Goal: Task Accomplishment & Management: Complete application form

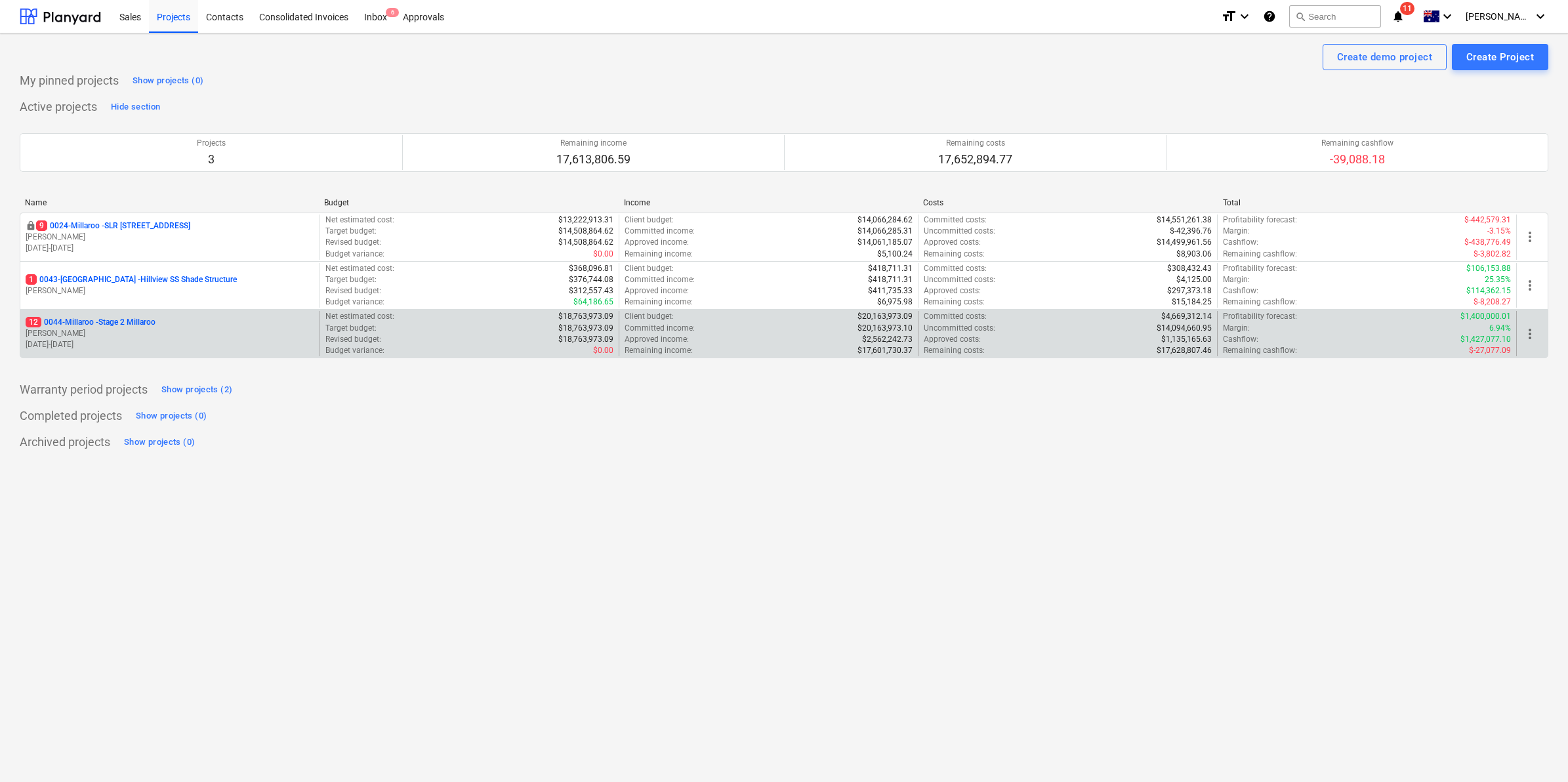
click at [118, 320] on p "12 0044-Millaroo - Stage 2 Millaroo" at bounding box center [91, 322] width 130 height 11
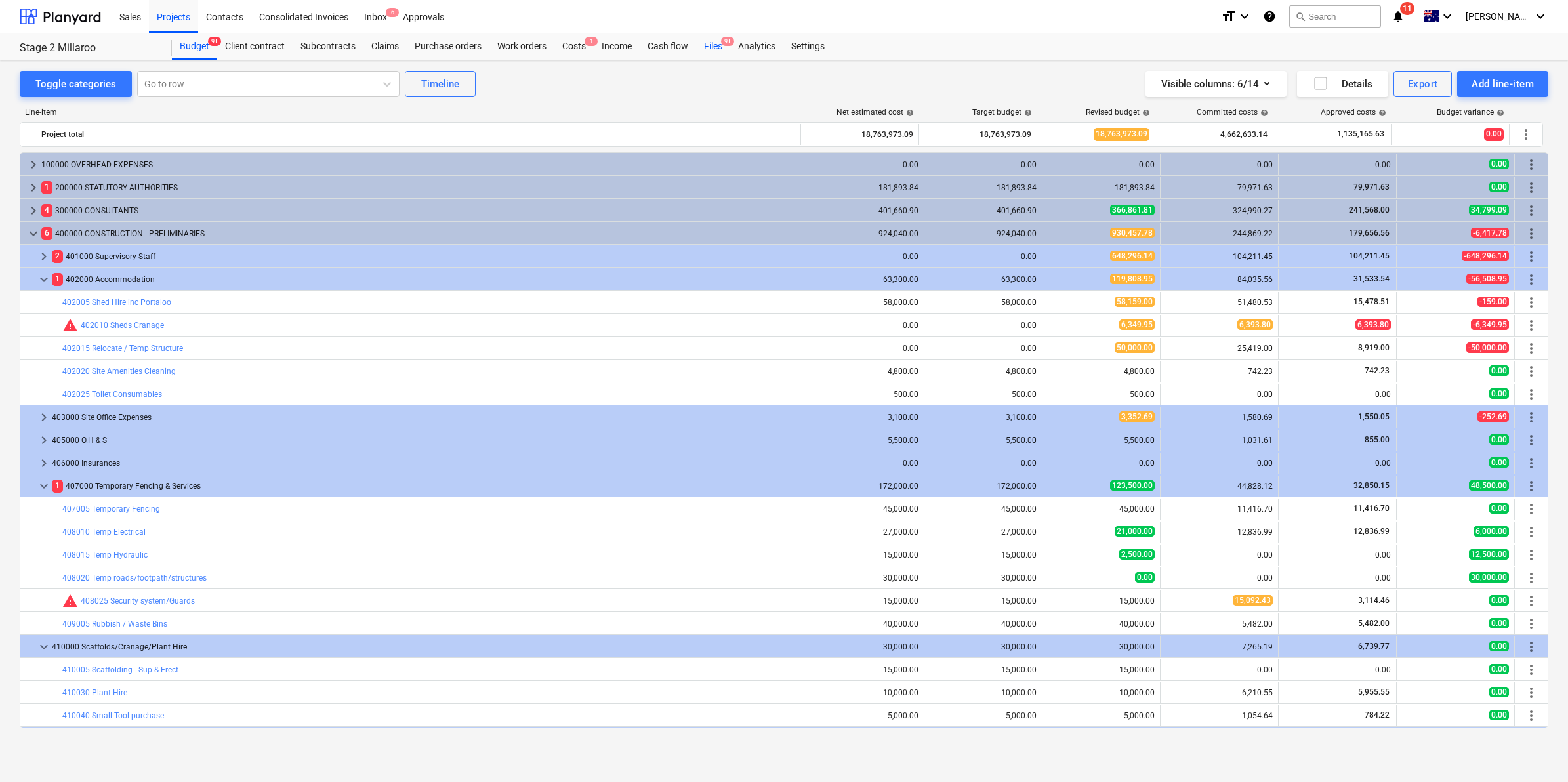
click at [721, 41] on span "9+" at bounding box center [727, 41] width 13 height 9
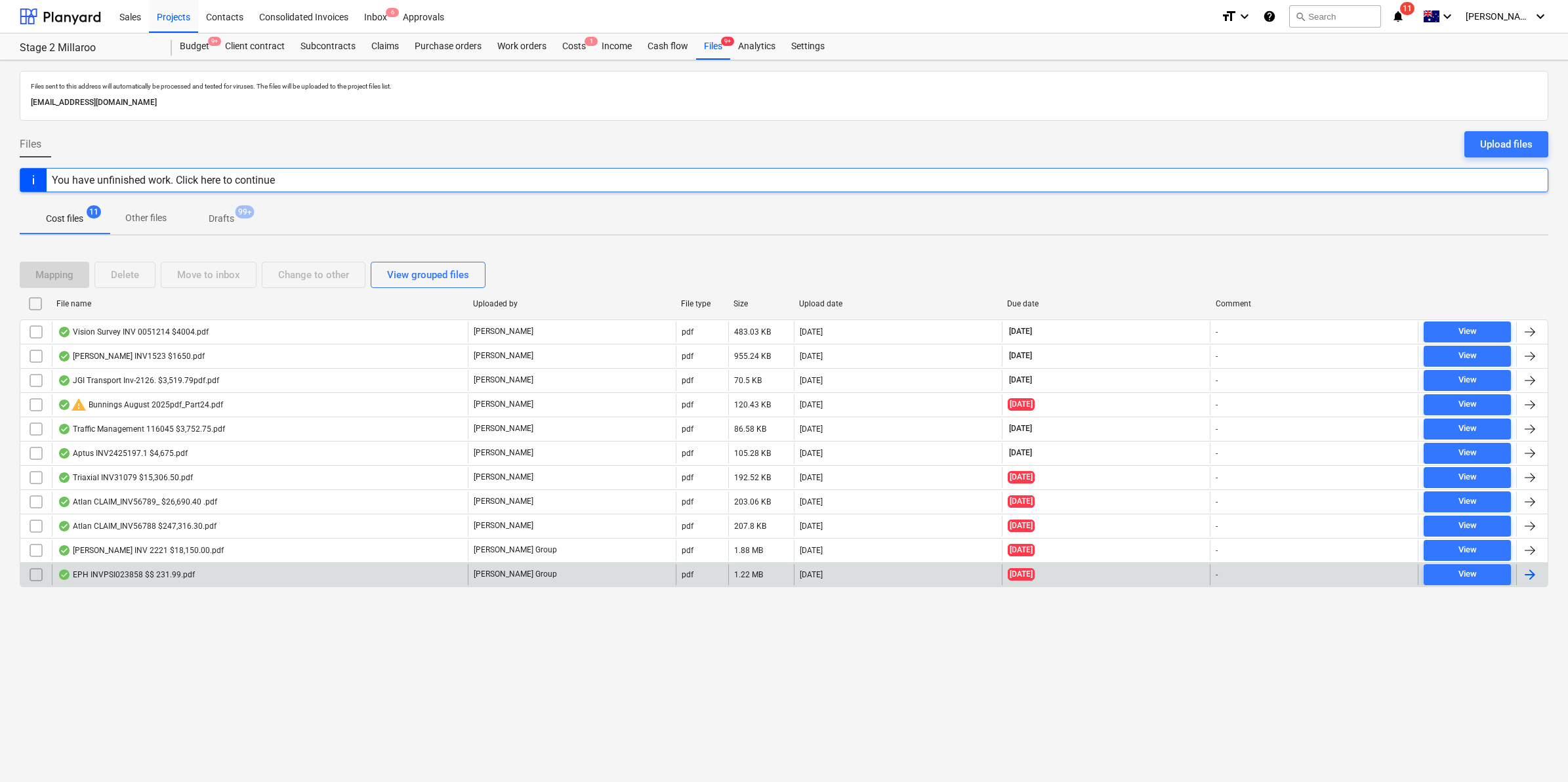
click at [176, 573] on div "EPH INVPSI023858 $$ 231.99.pdf" at bounding box center [126, 574] width 137 height 10
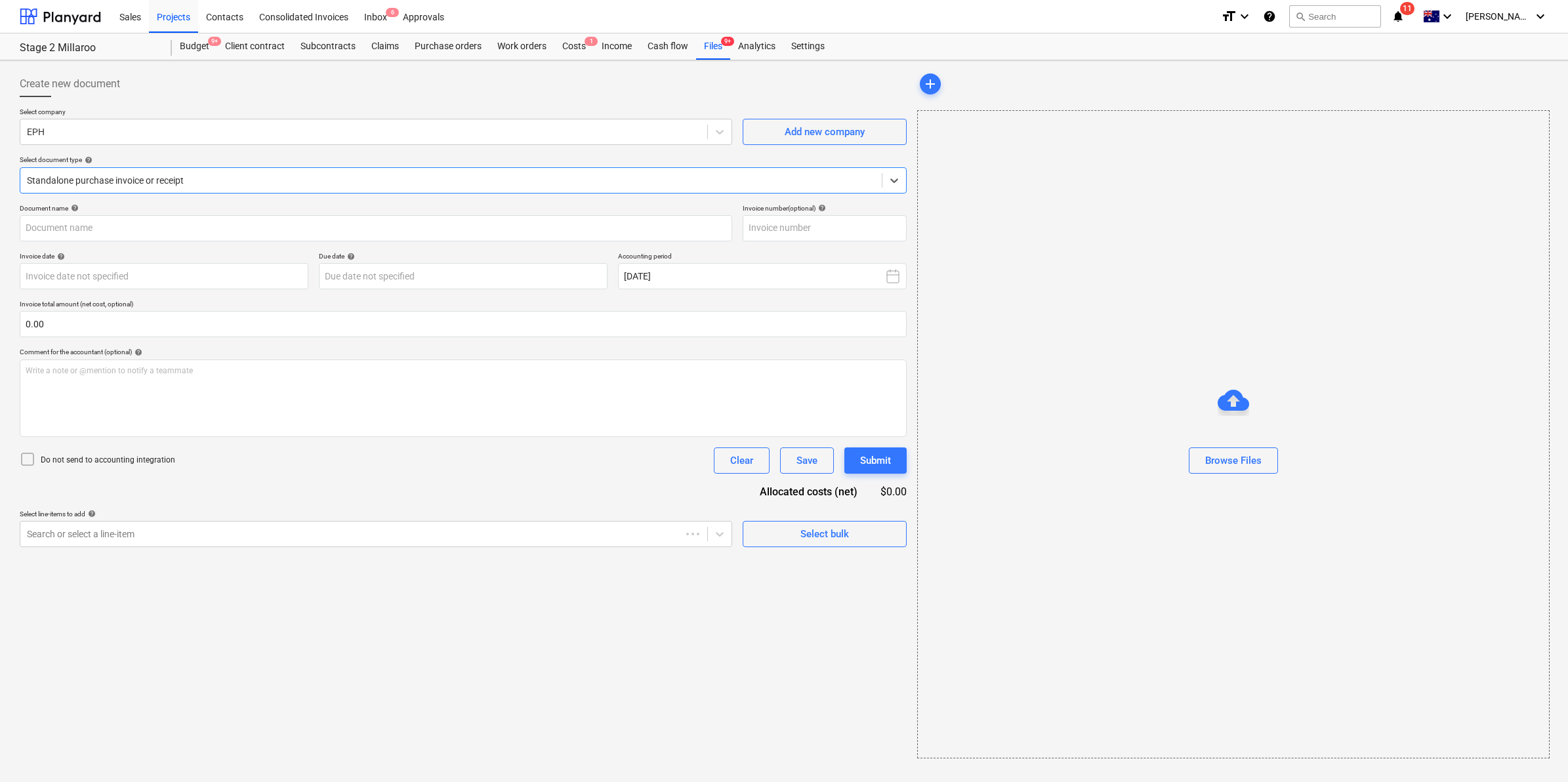
type input "PS1023858"
type input "[DATE]"
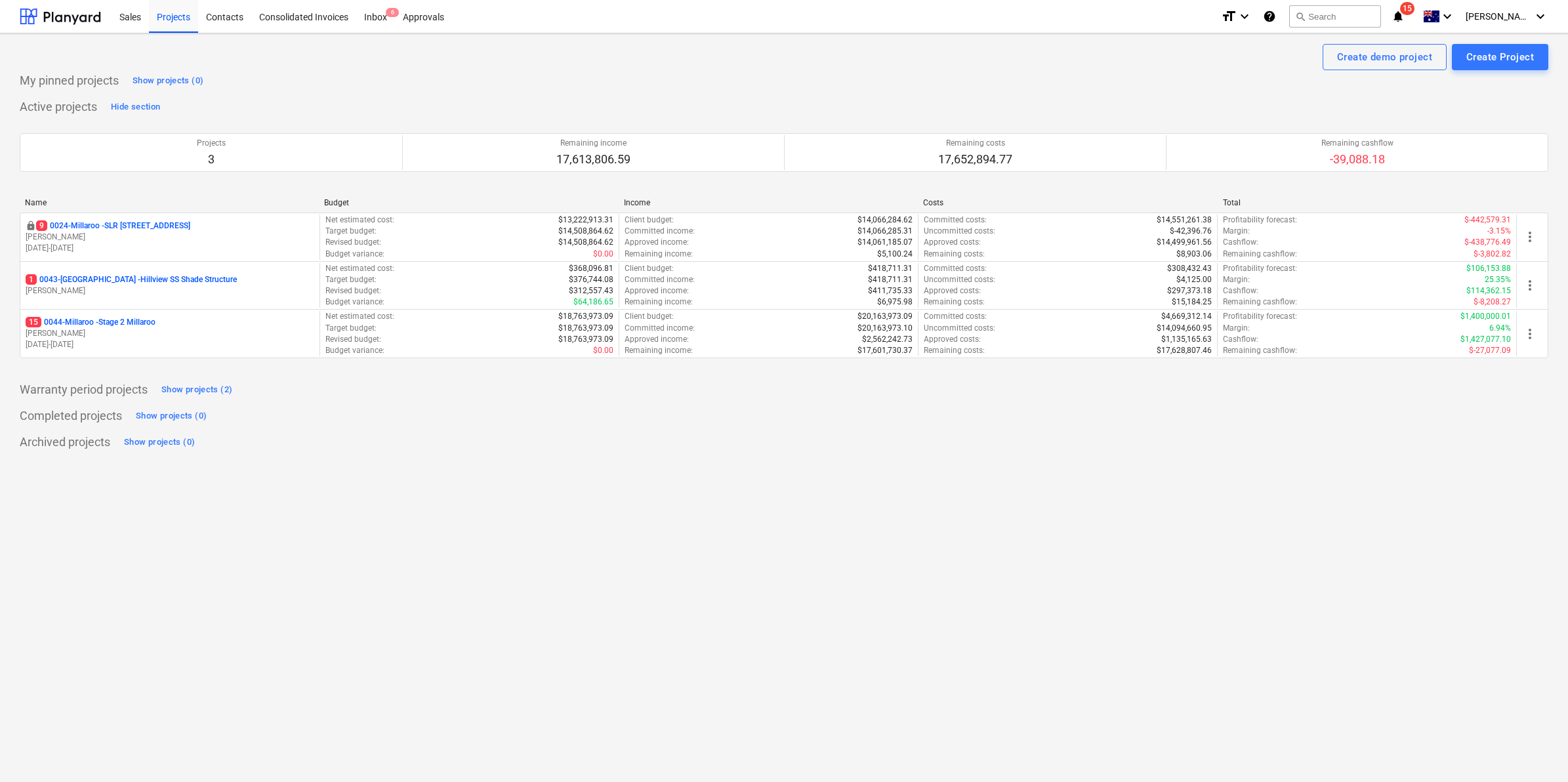
click at [1405, 13] on icon "notifications" at bounding box center [1398, 16] width 13 height 16
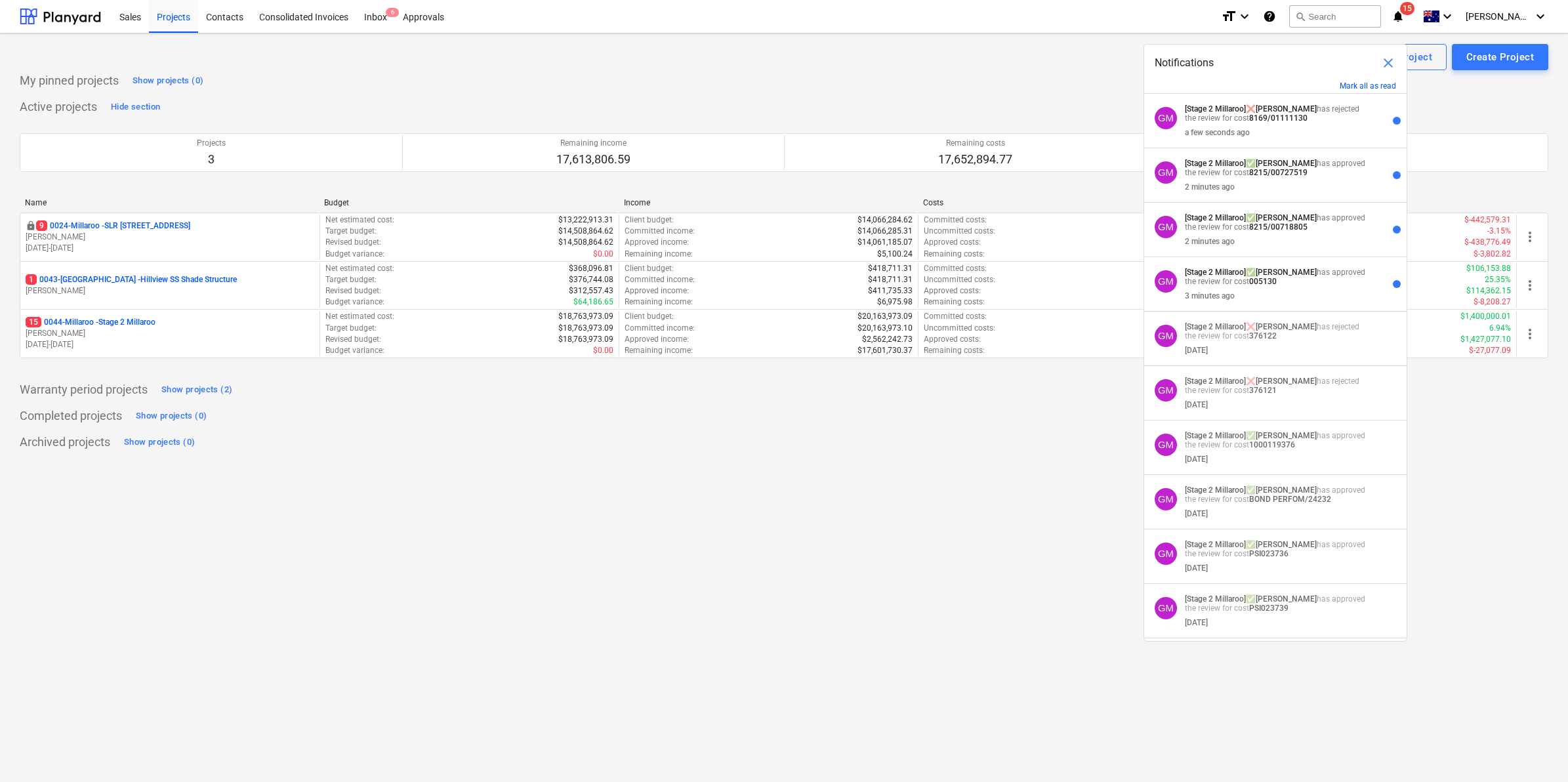
click at [1261, 118] on strong "8169/01111130" at bounding box center [1279, 118] width 59 height 9
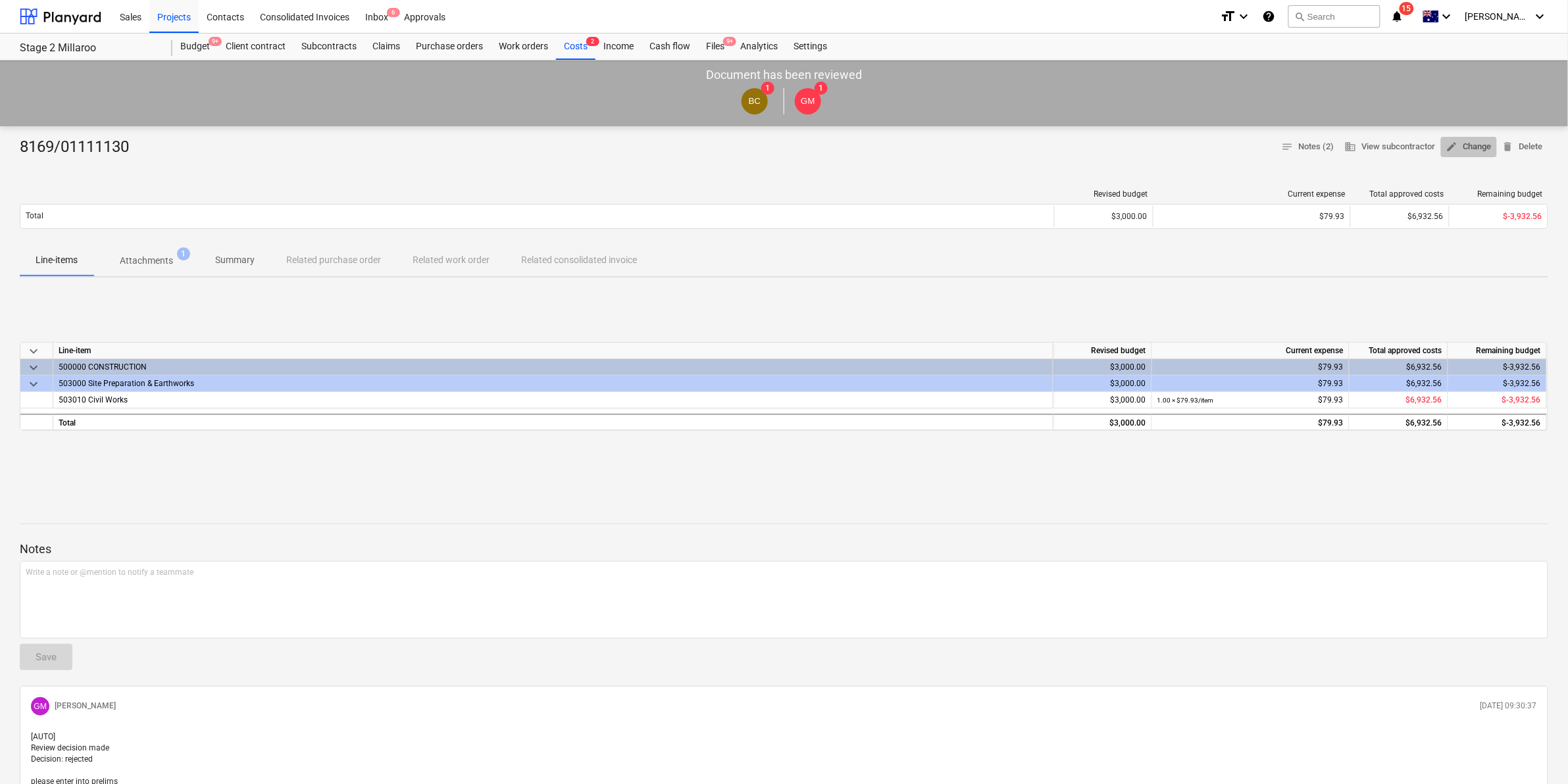
click at [1465, 145] on span "edit Change" at bounding box center [1469, 147] width 45 height 15
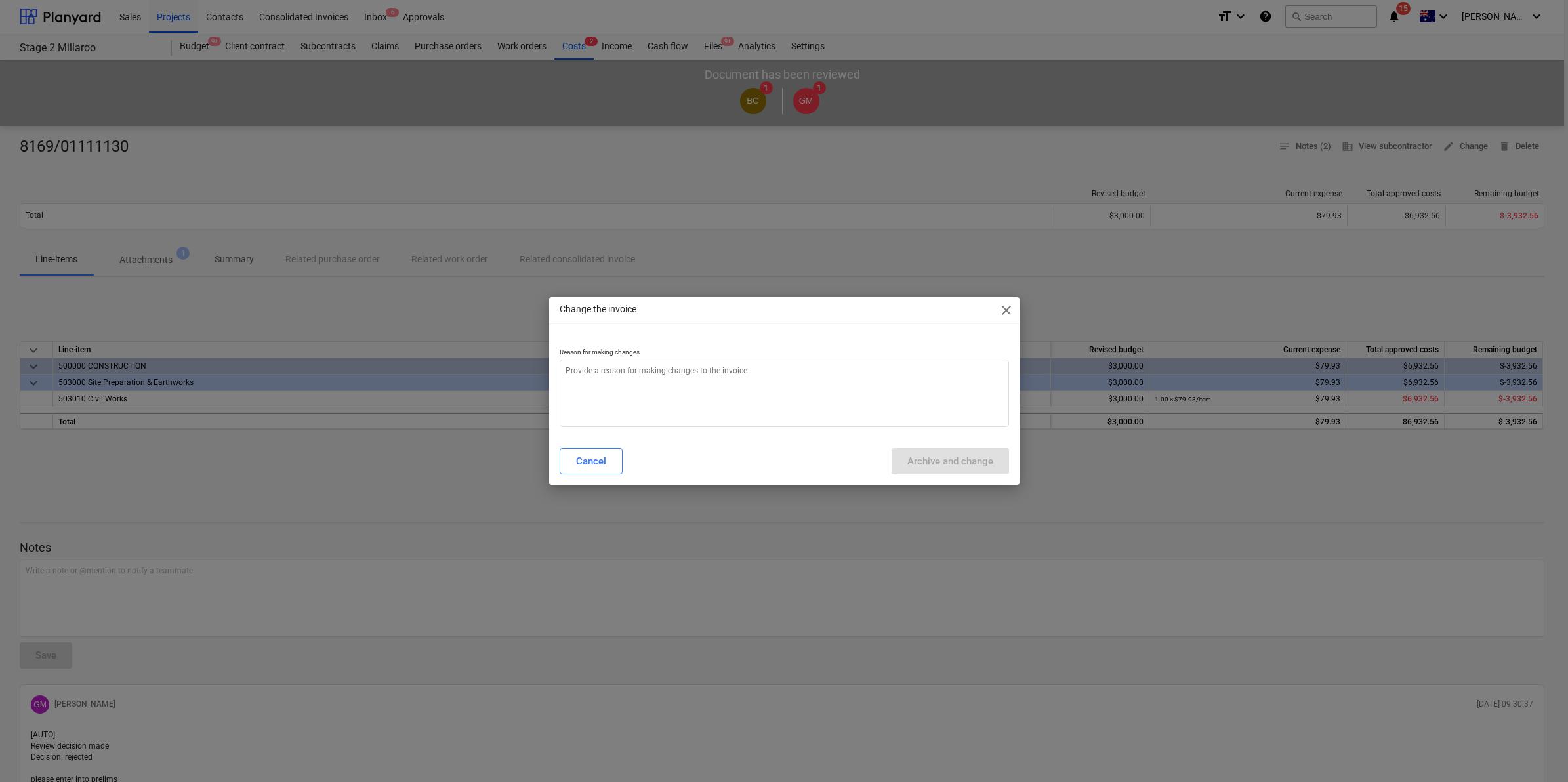
type textarea "x"
click at [691, 369] on textarea at bounding box center [785, 393] width 450 height 67
type textarea "p"
type textarea "x"
type textarea "pl"
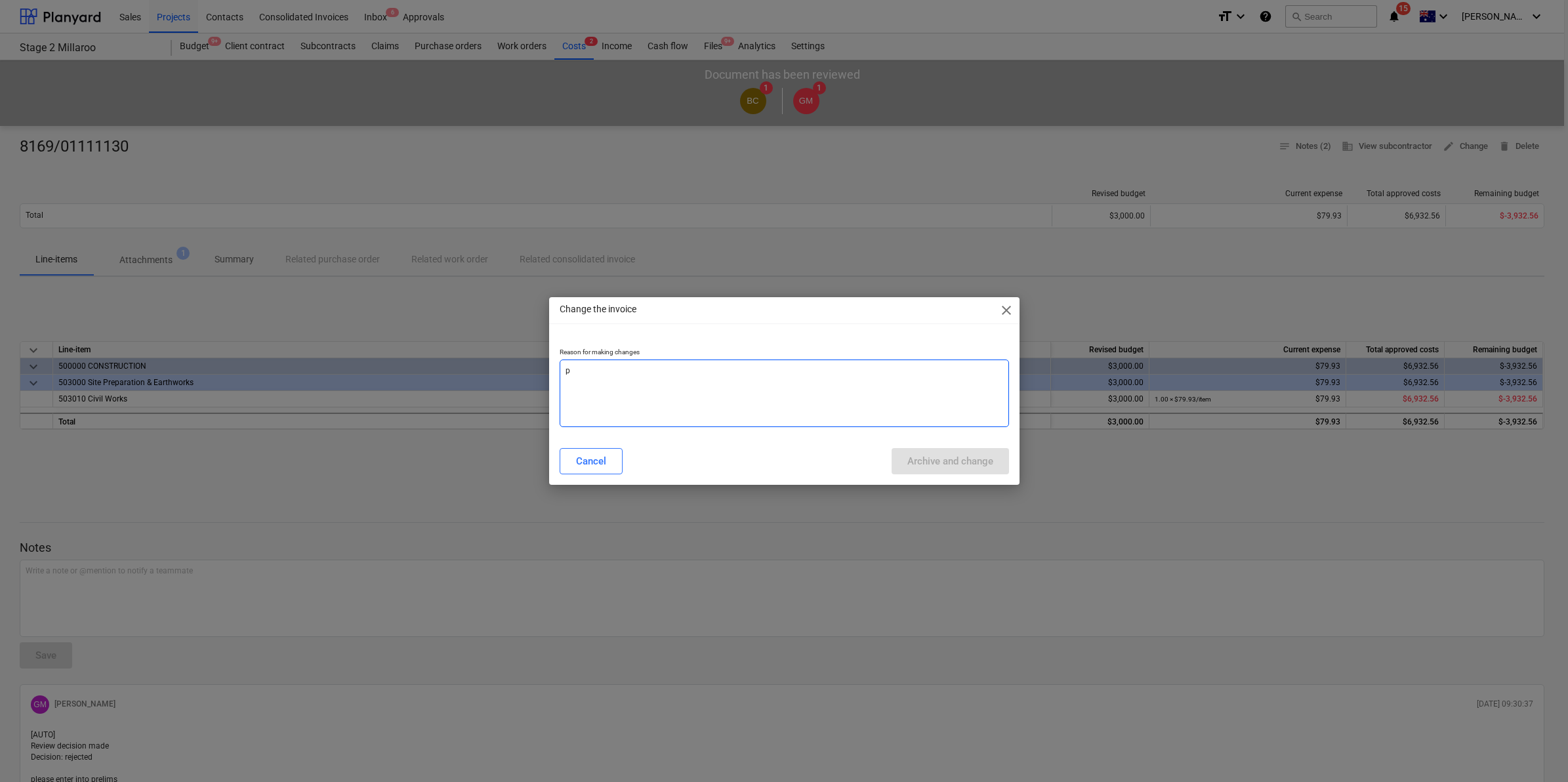
type textarea "x"
type textarea "plr"
type textarea "x"
type textarea "plre"
type textarea "x"
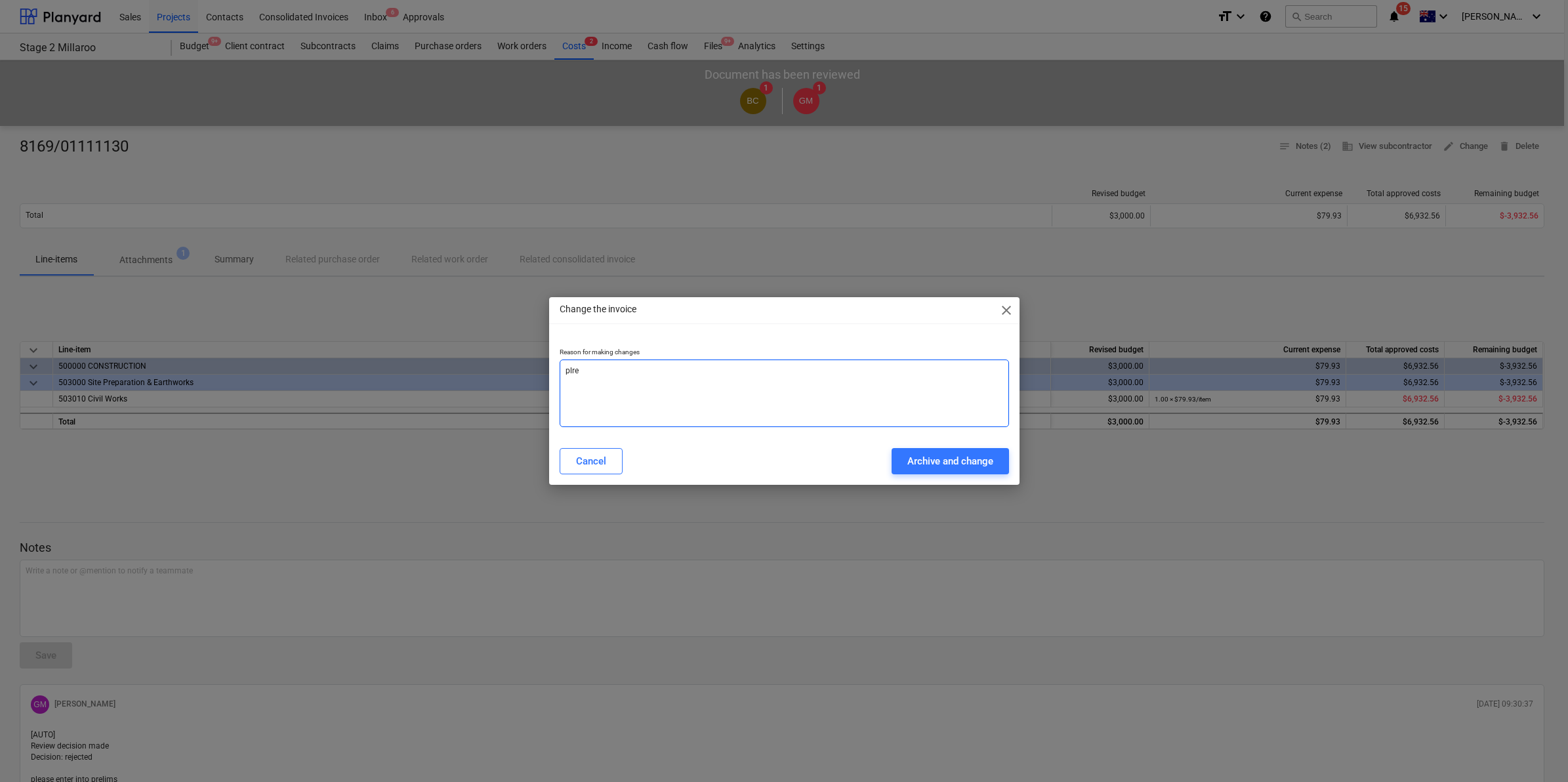
type textarea "plrei"
type textarea "x"
type textarea "plreim"
type textarea "x"
type textarea "plreim"
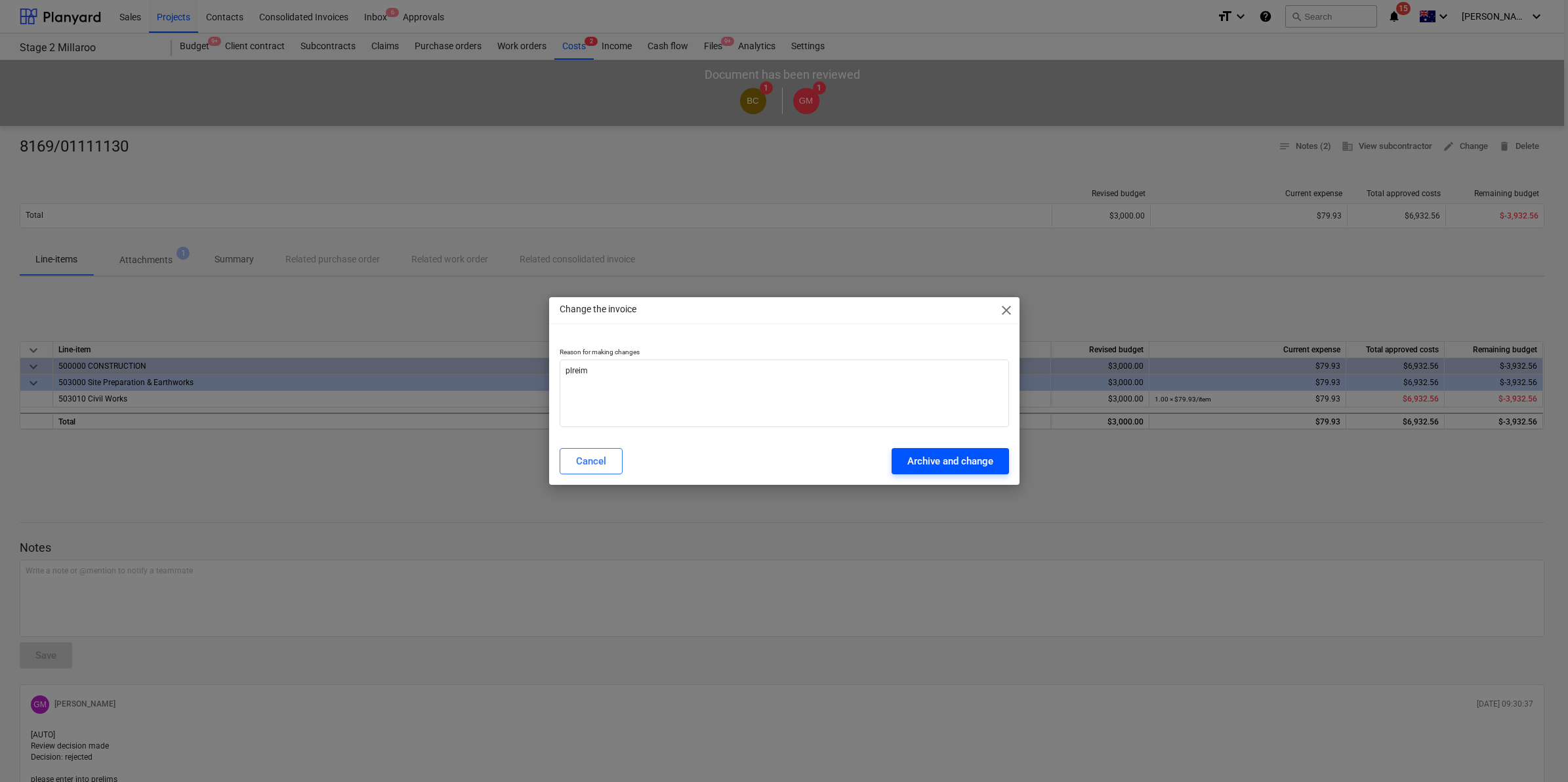
click at [932, 460] on div "Archive and change" at bounding box center [950, 461] width 86 height 17
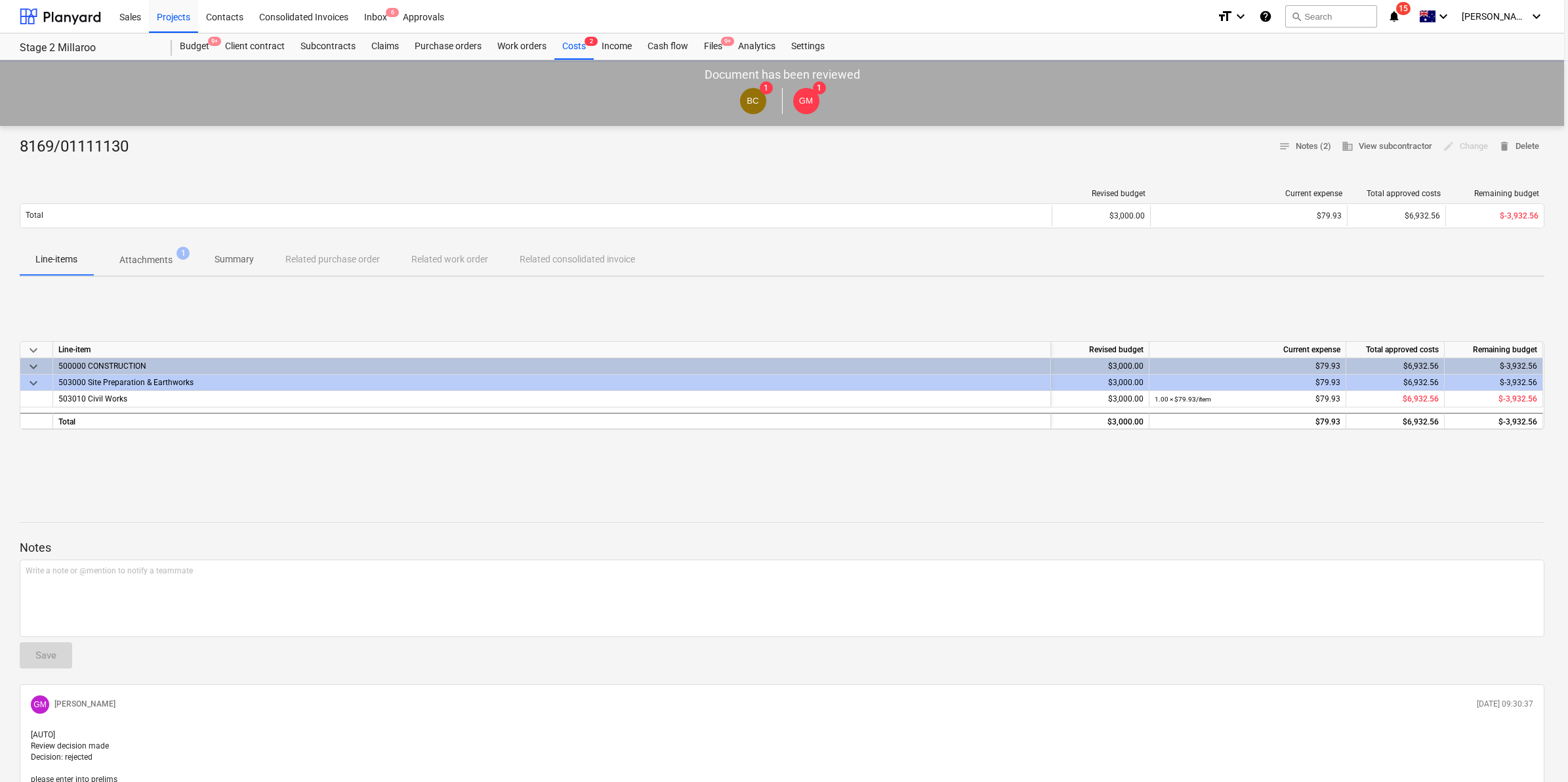
type textarea "x"
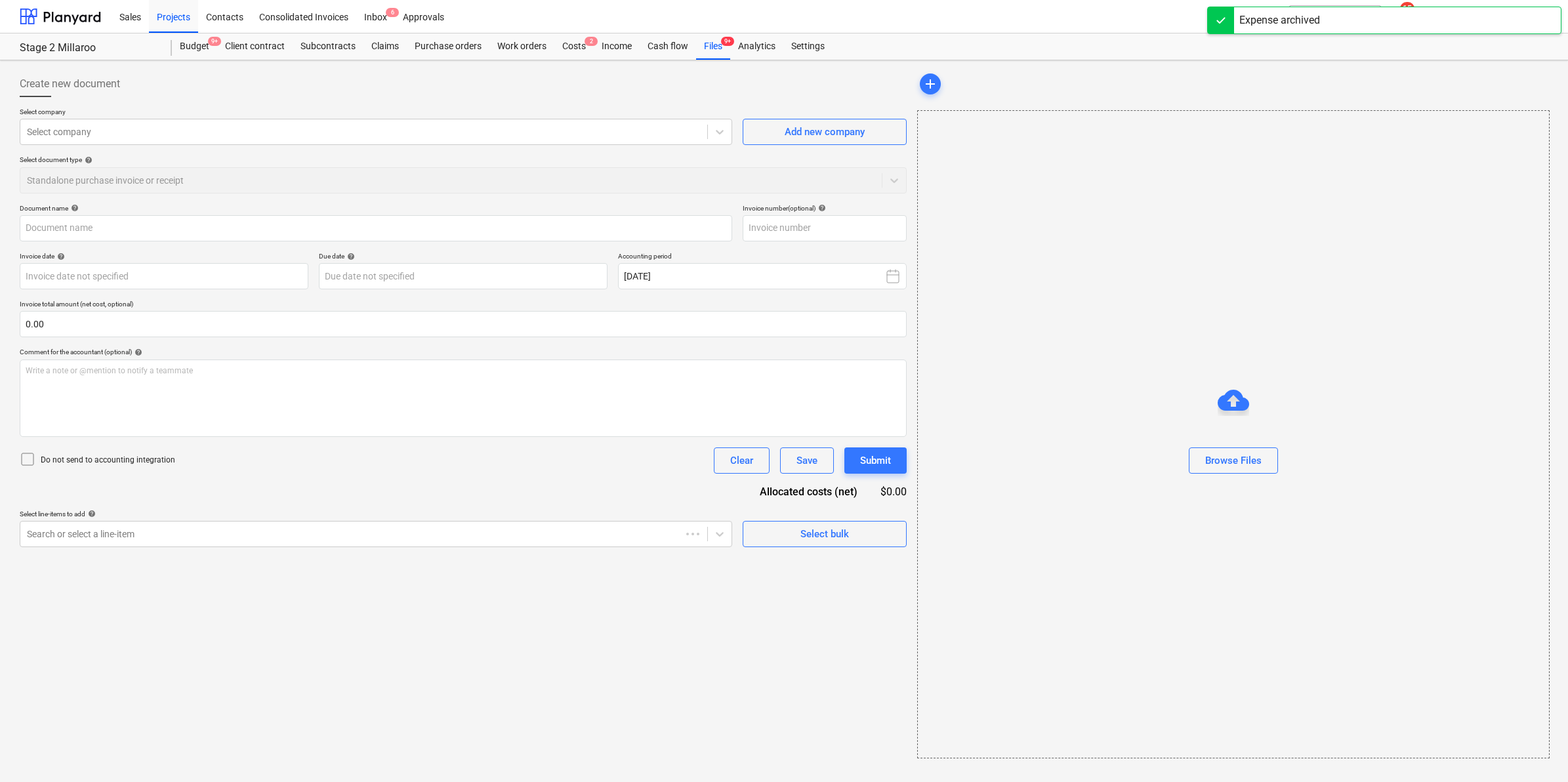
type input "8169/01111130"
type input "20 Aug 2025"
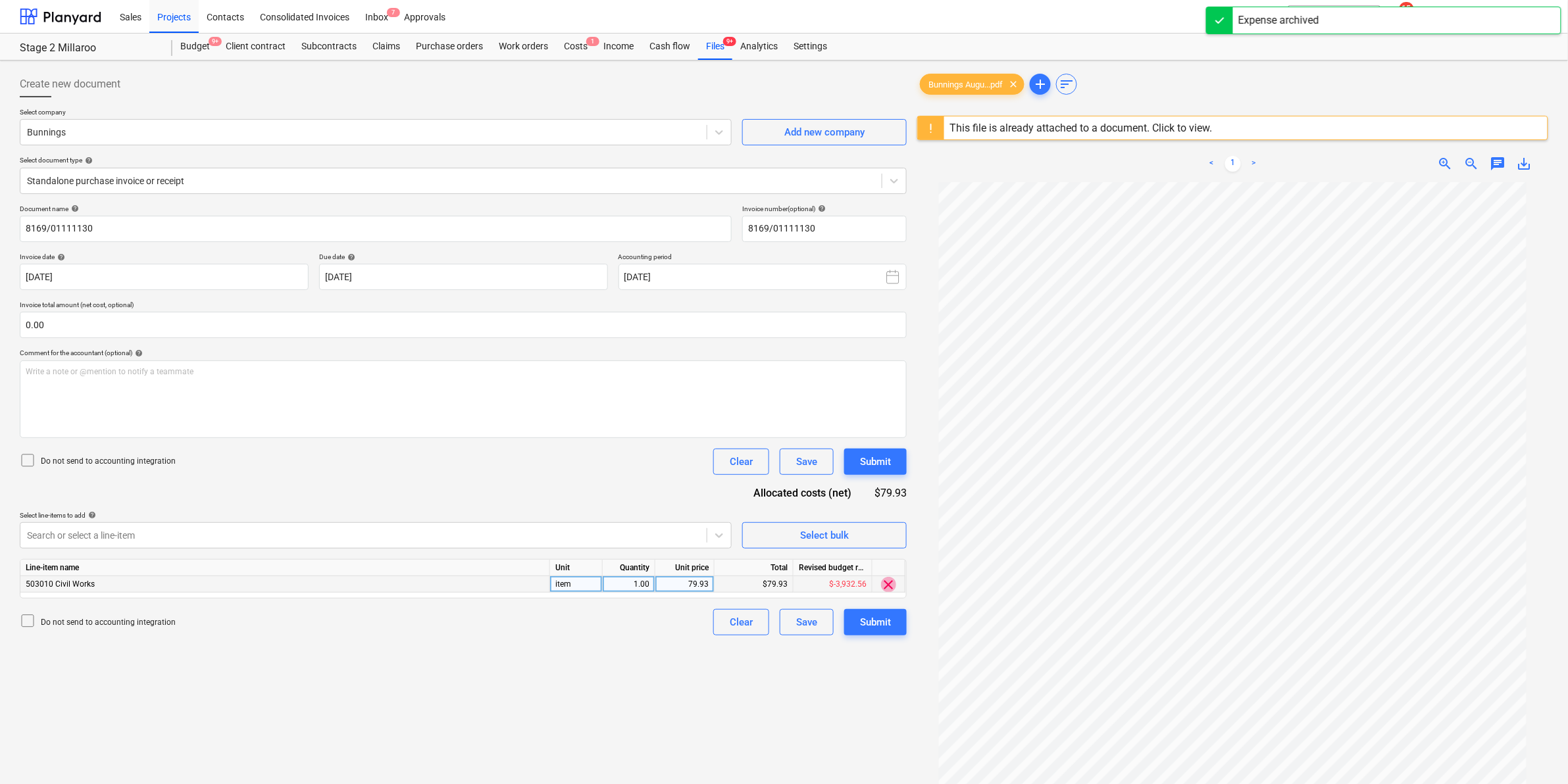
click at [884, 579] on span "clear" at bounding box center [889, 585] width 16 height 16
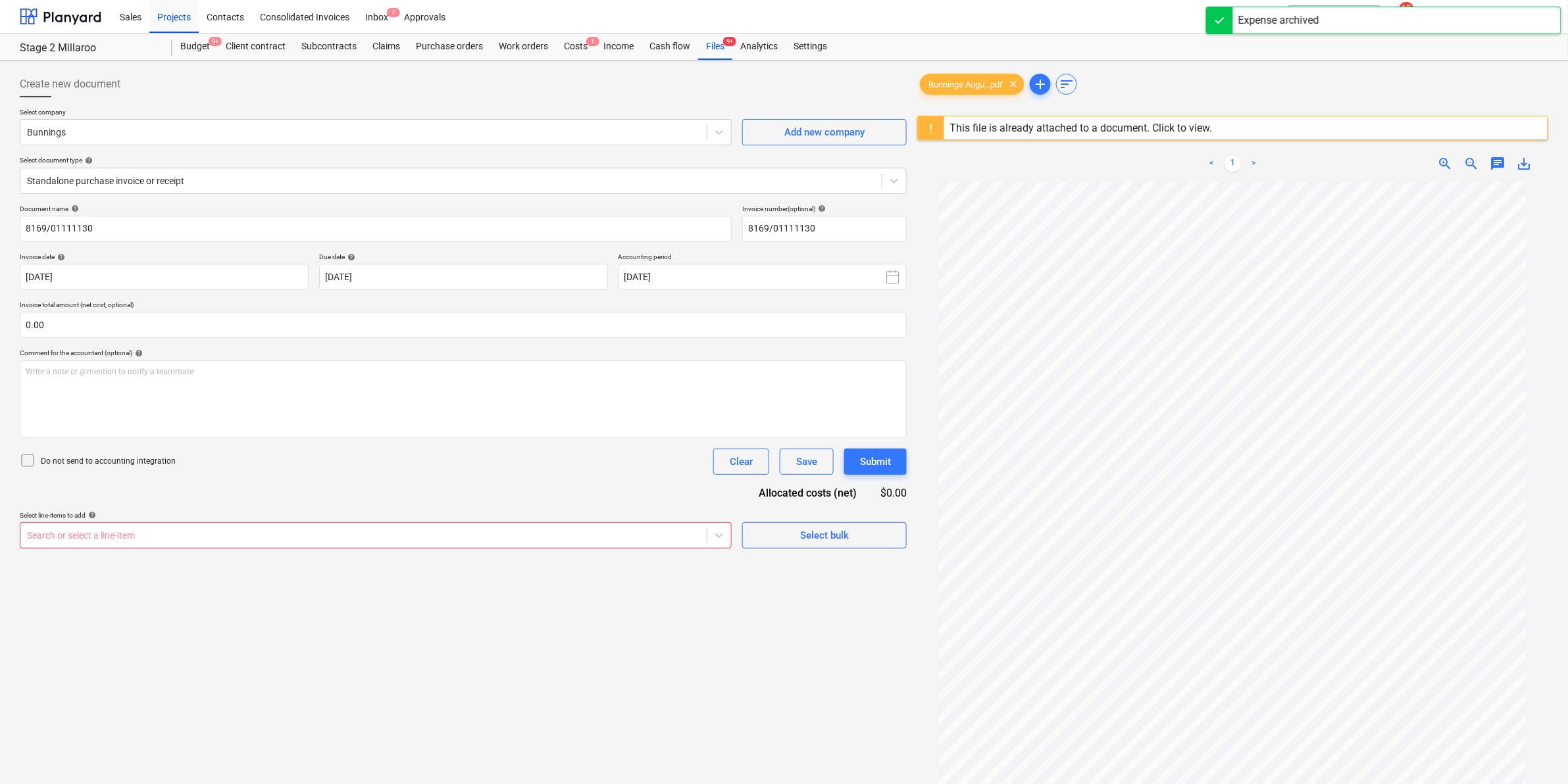
click at [473, 536] on div at bounding box center [363, 535] width 673 height 13
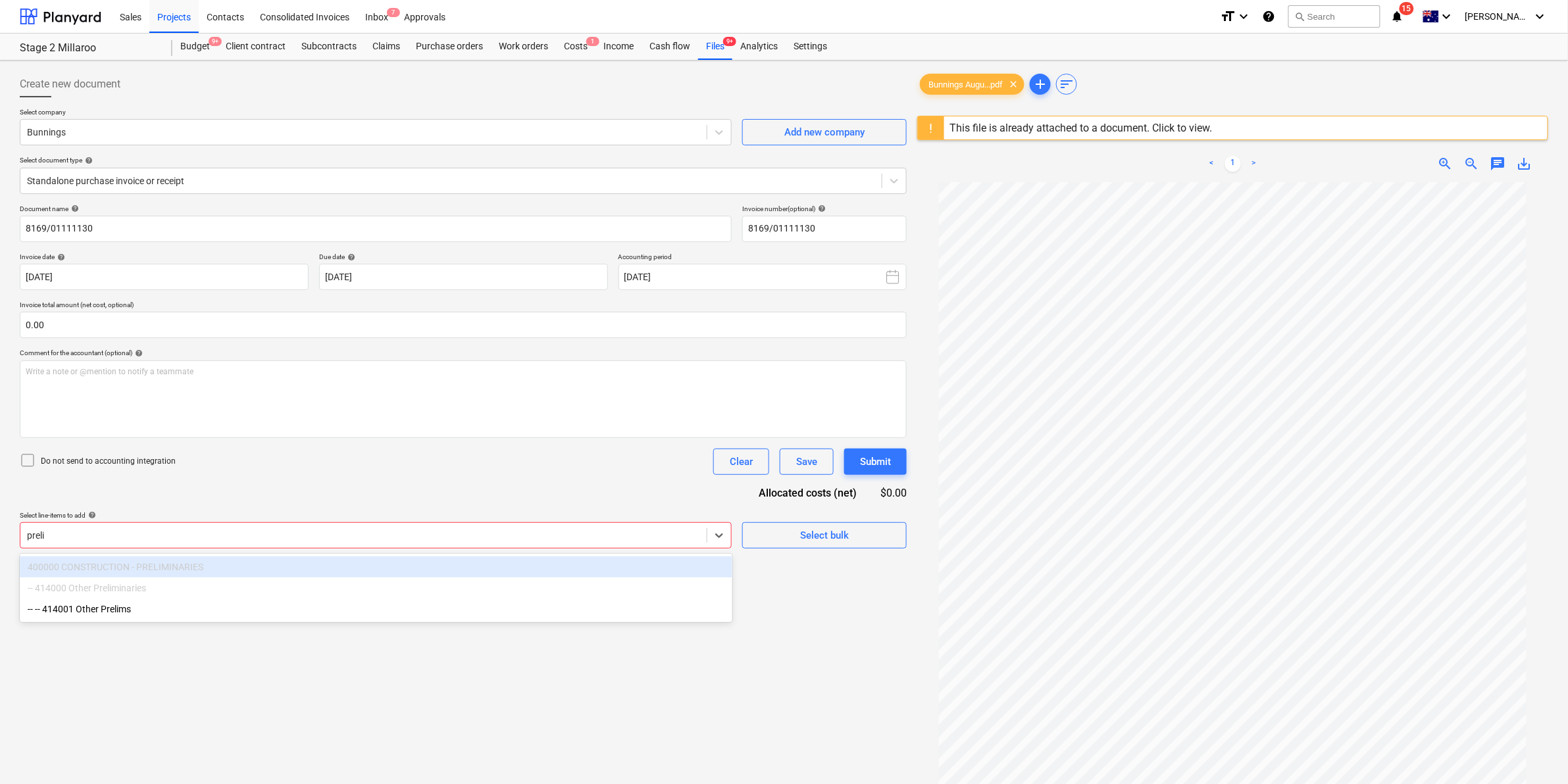
type input "prelims"
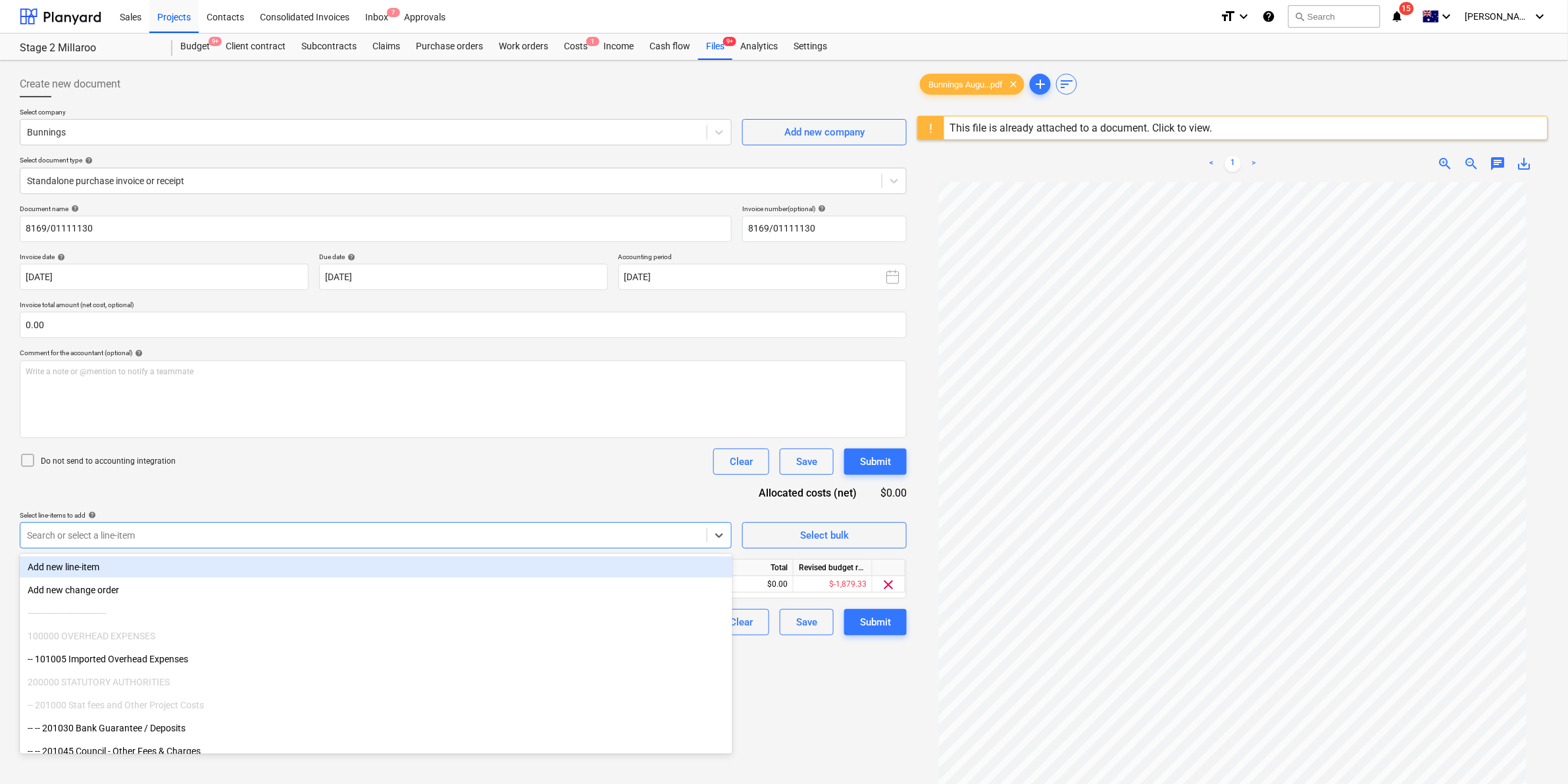
click at [583, 478] on div "Document name help 8169/01111130 Invoice number (optional) help 8169/01111130 I…" at bounding box center [463, 420] width 887 height 431
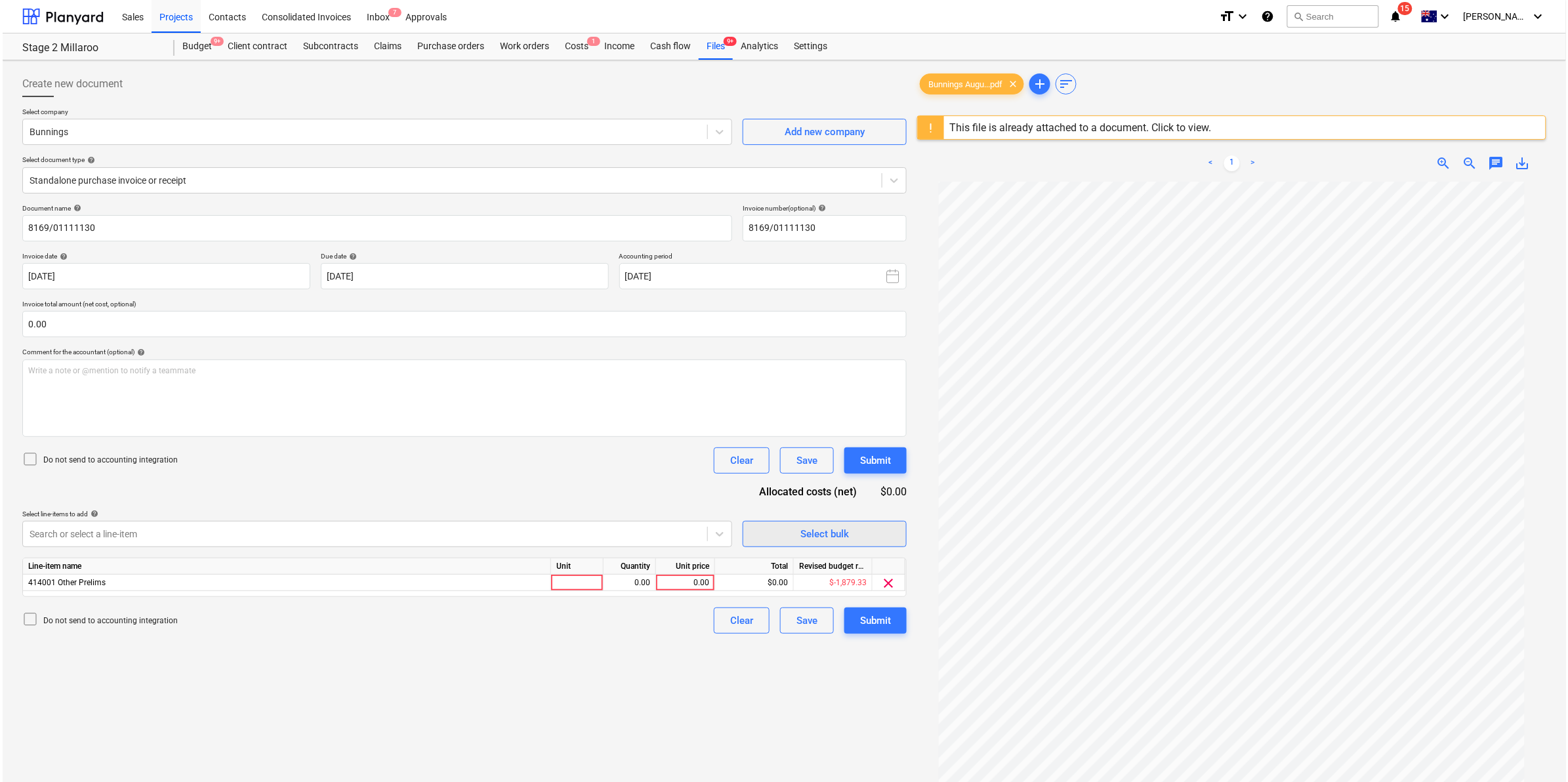
scroll to position [155, 0]
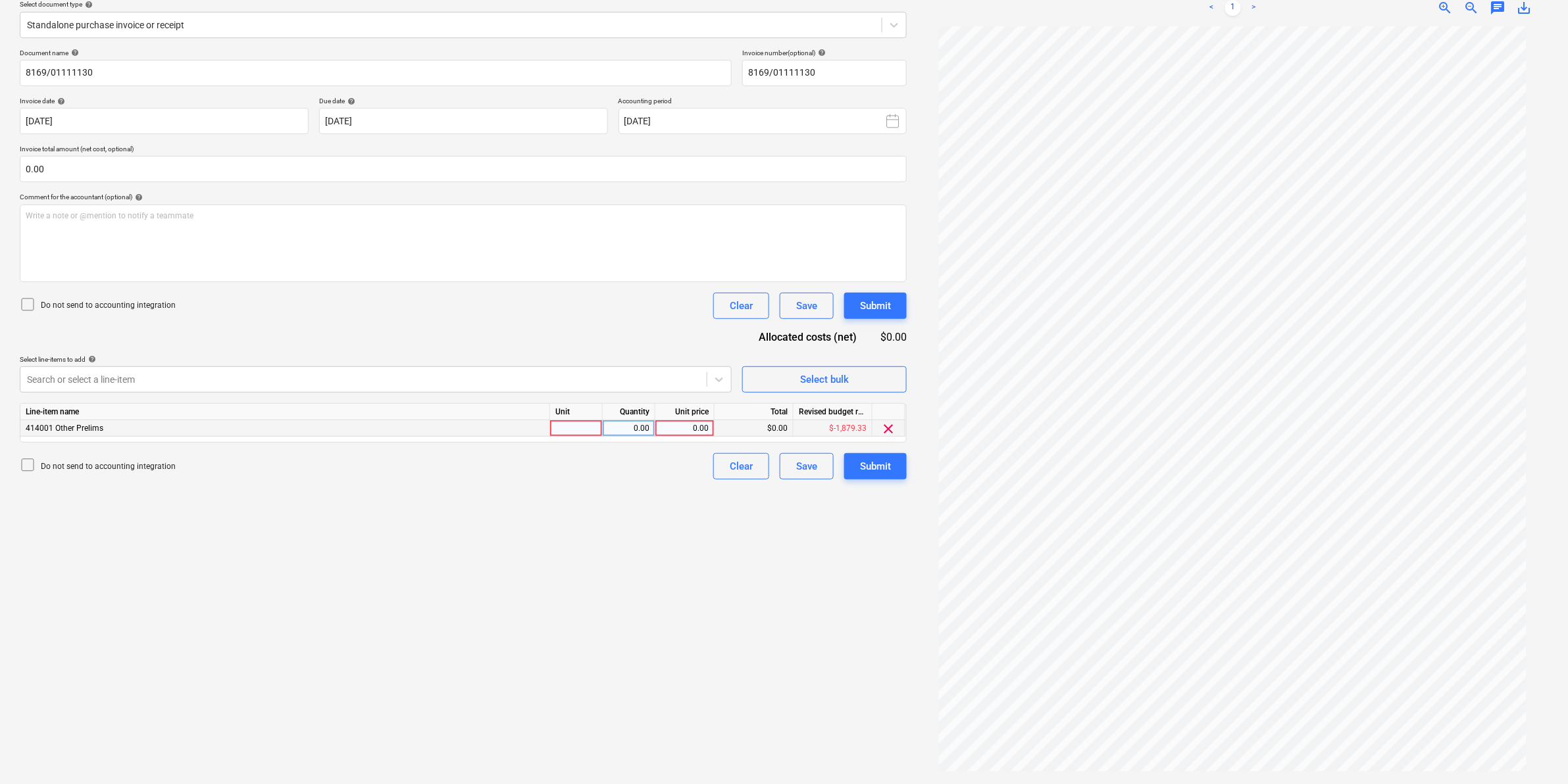
click at [566, 424] on div at bounding box center [576, 428] width 53 height 16
type input "item"
type input "79.93"
click at [873, 466] on div "Submit" at bounding box center [875, 466] width 31 height 17
